Goal: Information Seeking & Learning: Learn about a topic

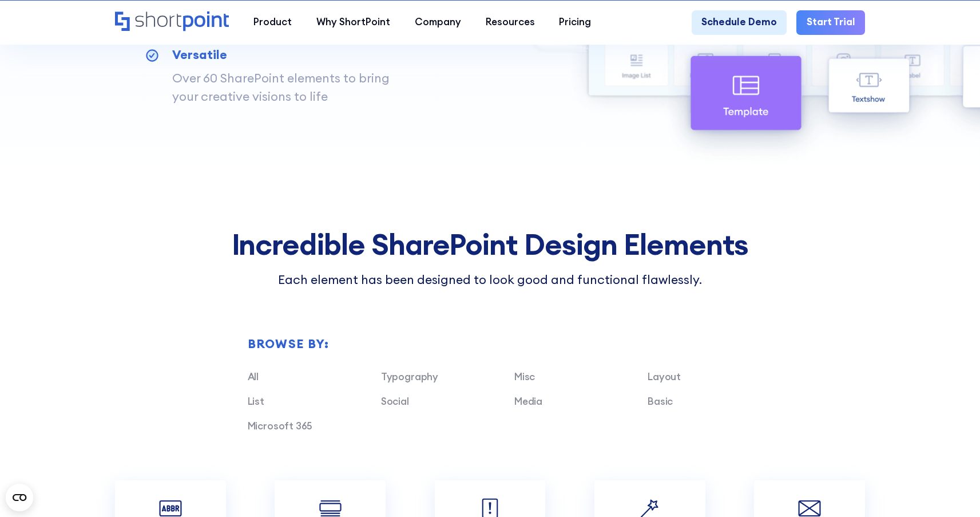
scroll to position [1104, 0]
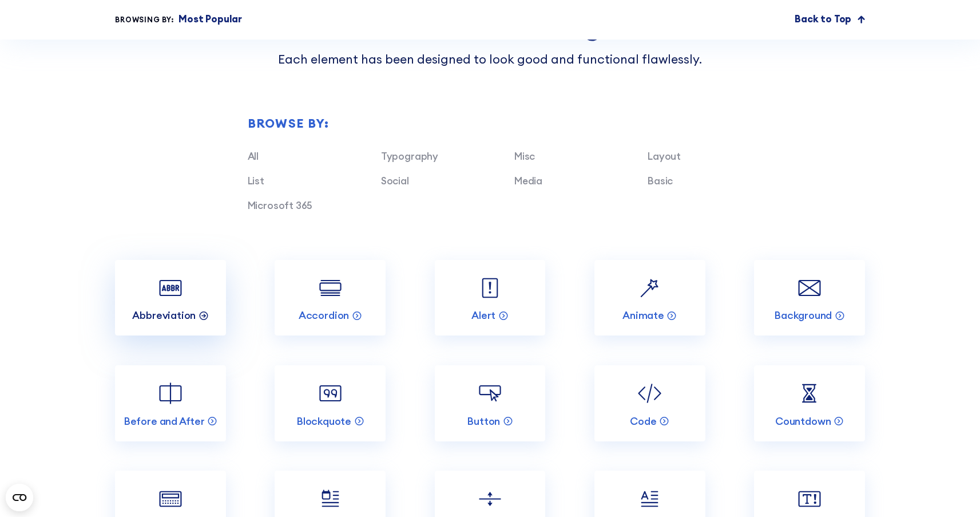
click at [182, 322] on p "Abbreviation" at bounding box center [164, 314] width 64 height 13
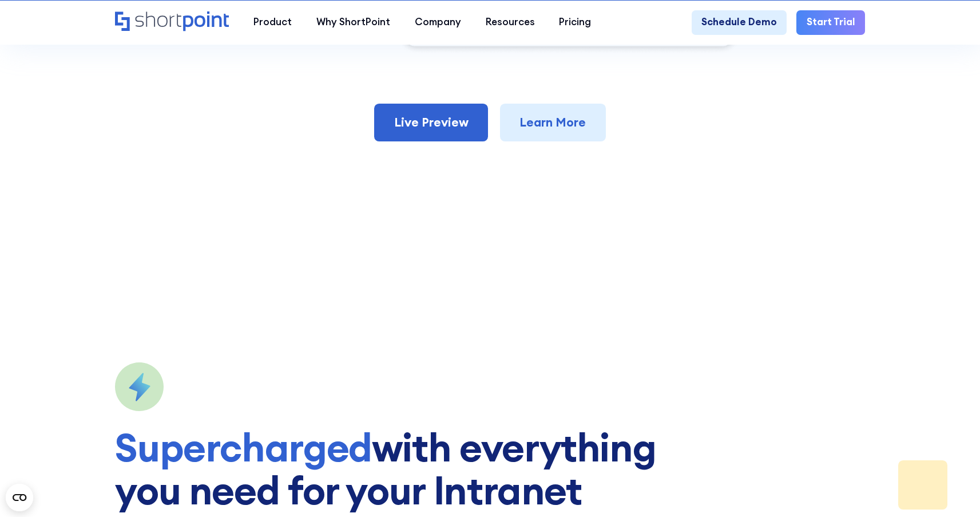
scroll to position [508, 0]
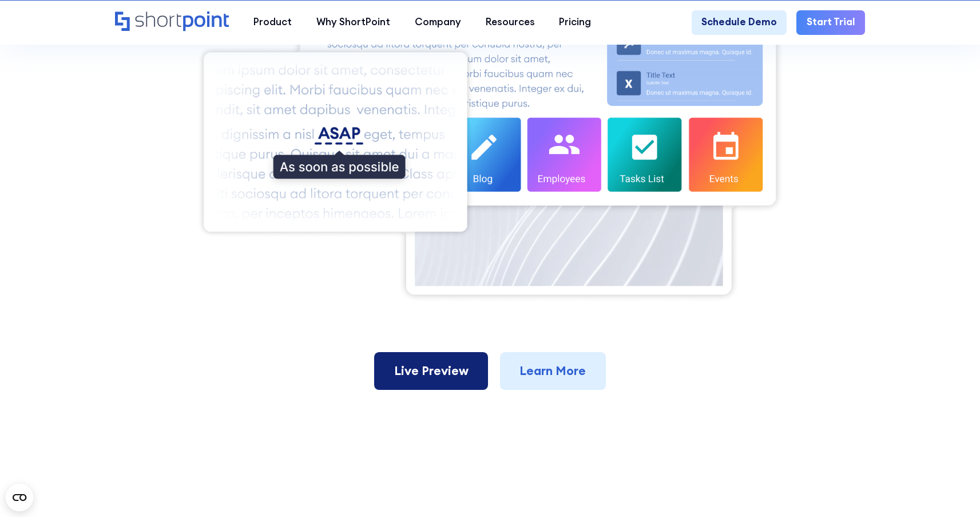
click at [445, 371] on link "Live Preview" at bounding box center [431, 371] width 114 height 38
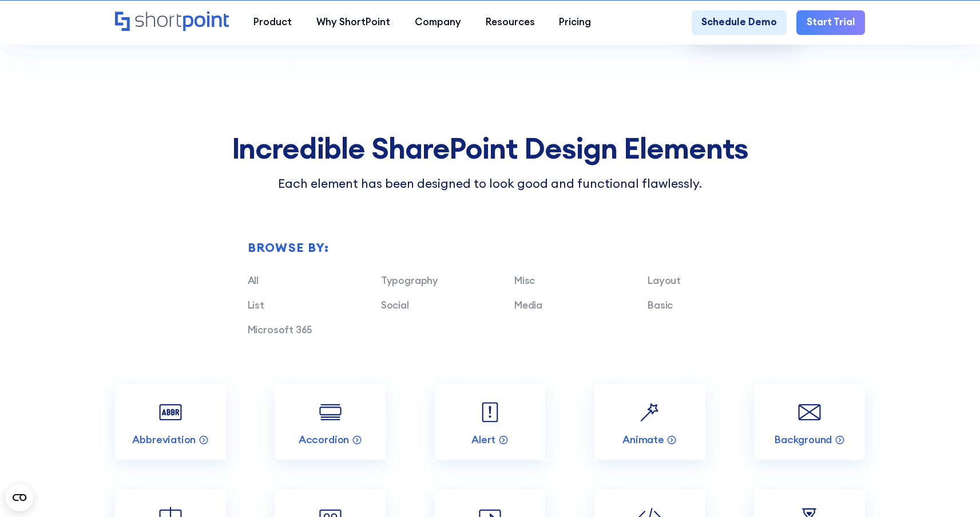
scroll to position [1201, 0]
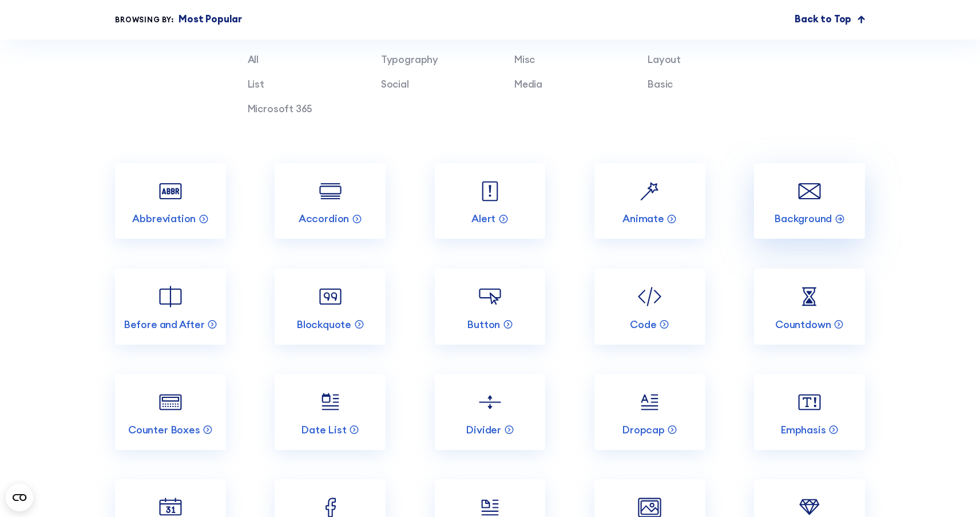
click at [795, 215] on link "Background" at bounding box center [809, 201] width 111 height 76
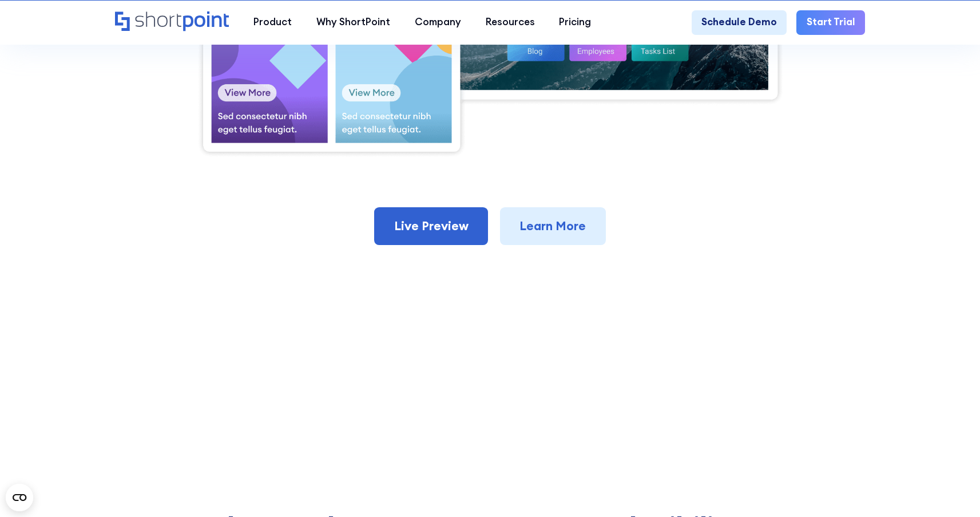
scroll to position [667, 0]
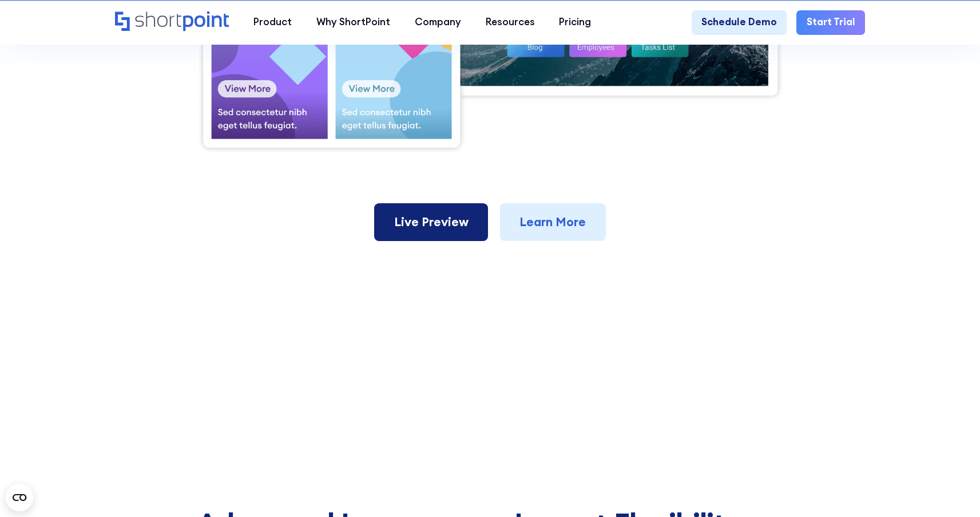
click at [444, 235] on link "Live Preview" at bounding box center [431, 222] width 114 height 38
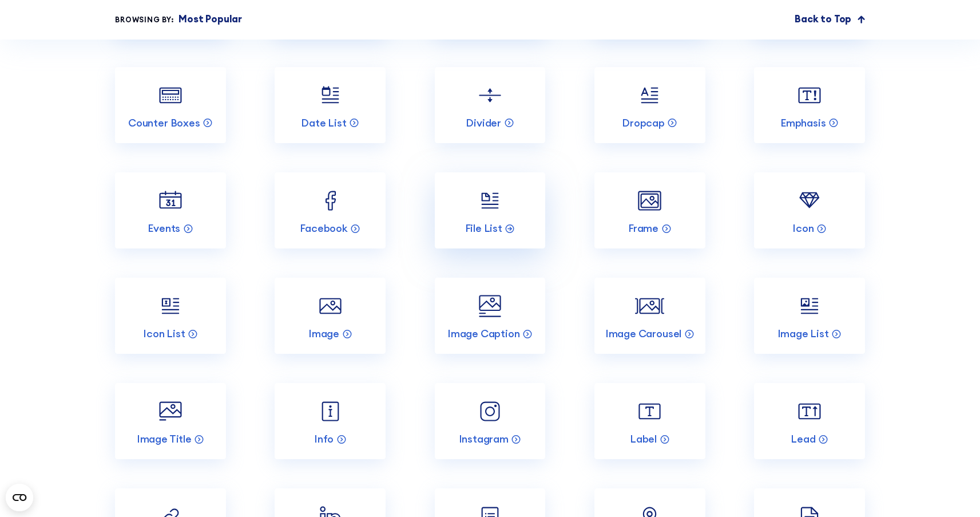
scroll to position [1289, 0]
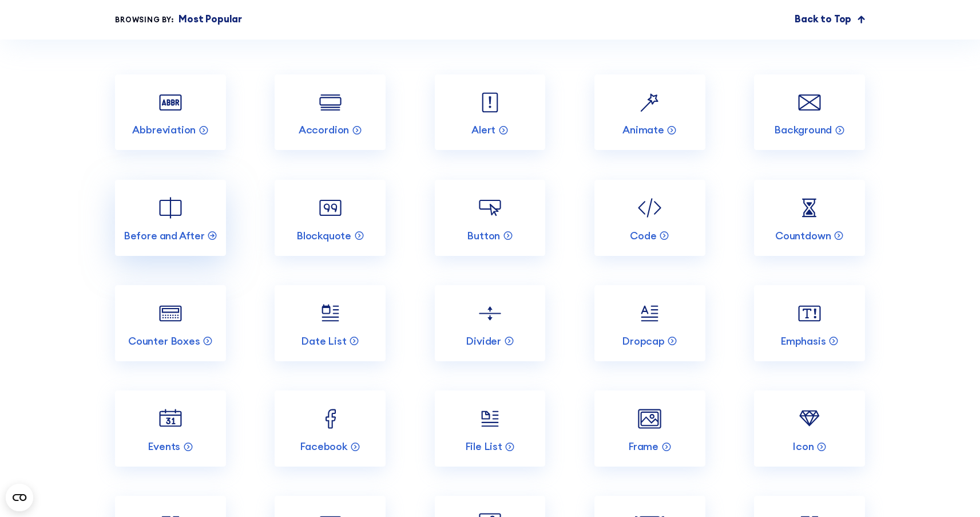
click at [177, 221] on img at bounding box center [170, 207] width 29 height 29
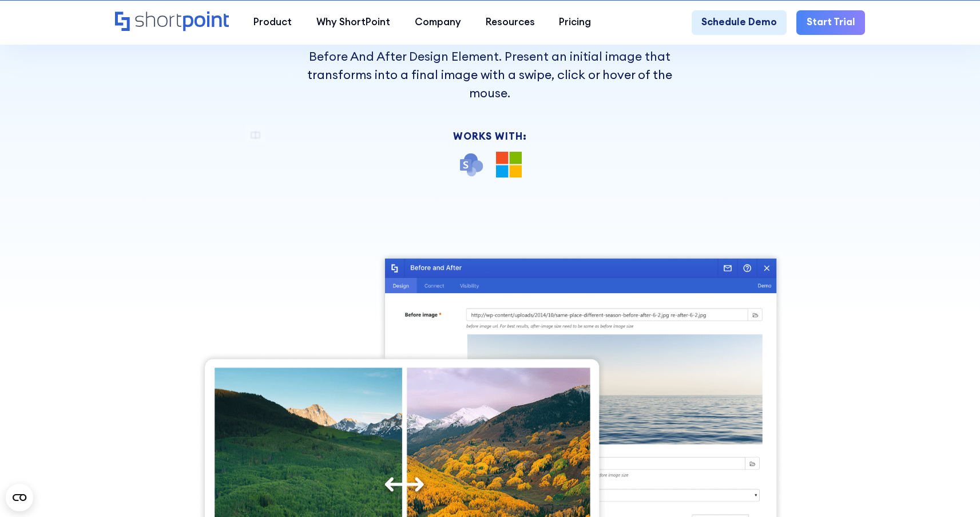
scroll to position [454, 0]
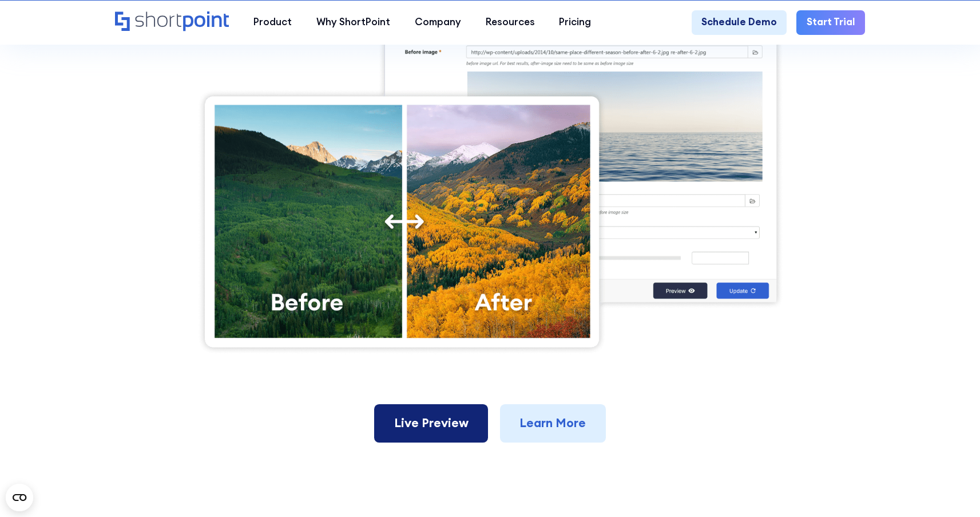
click at [432, 427] on link "Live Preview" at bounding box center [431, 423] width 114 height 38
